Goal: Task Accomplishment & Management: Manage account settings

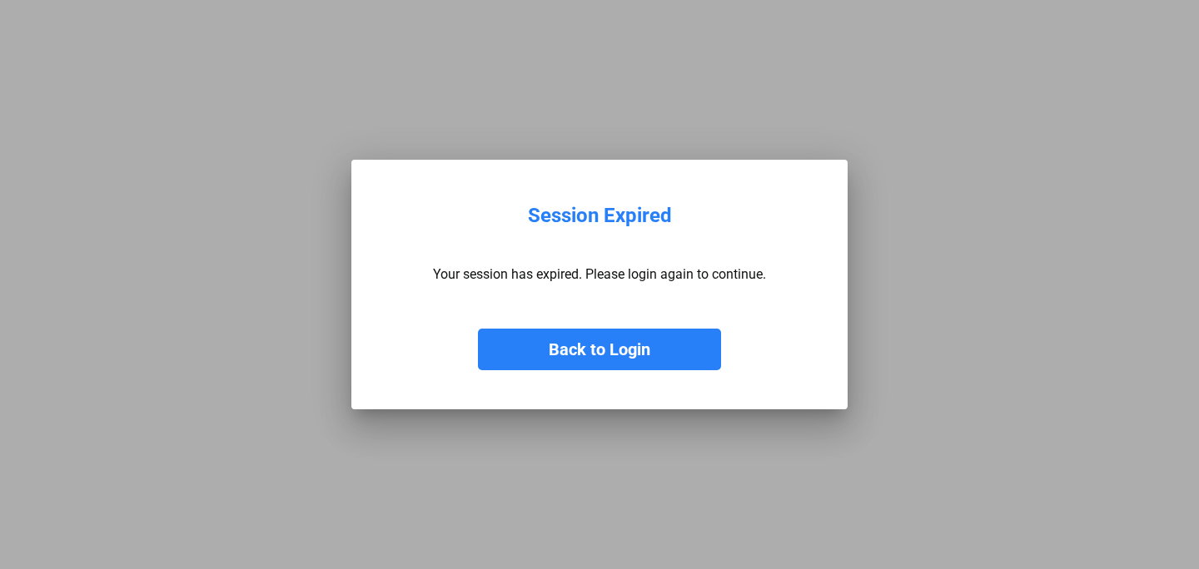
click at [583, 346] on button "Back to Login" at bounding box center [599, 350] width 243 height 42
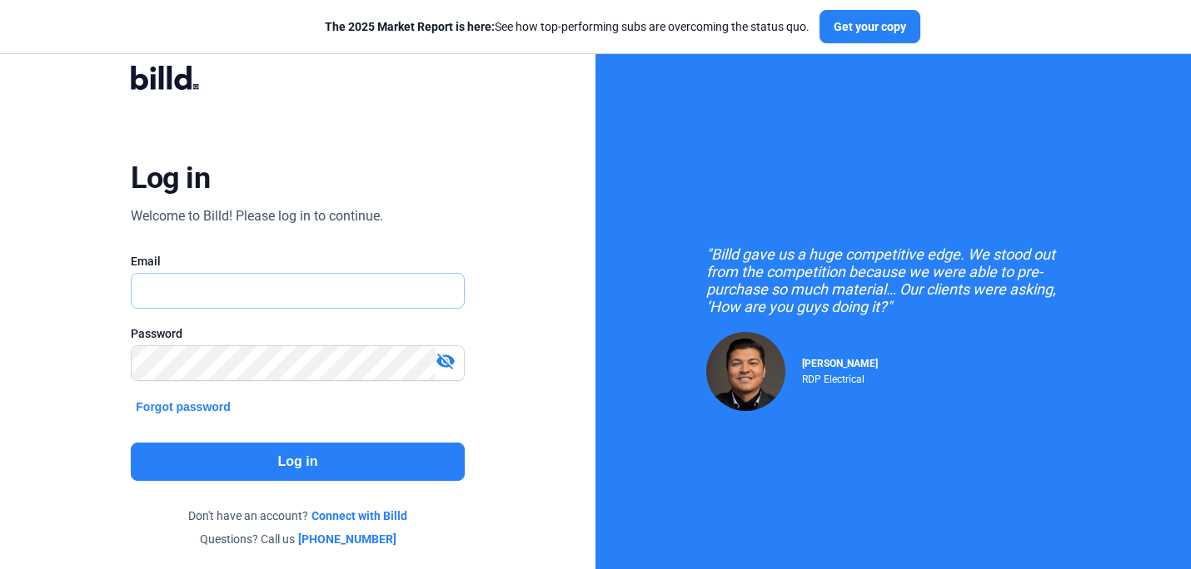
type input "[PERSON_NAME][EMAIL_ADDRESS][DOMAIN_NAME]"
click at [311, 463] on button "Log in" at bounding box center [297, 462] width 333 height 38
